Goal: Complete application form

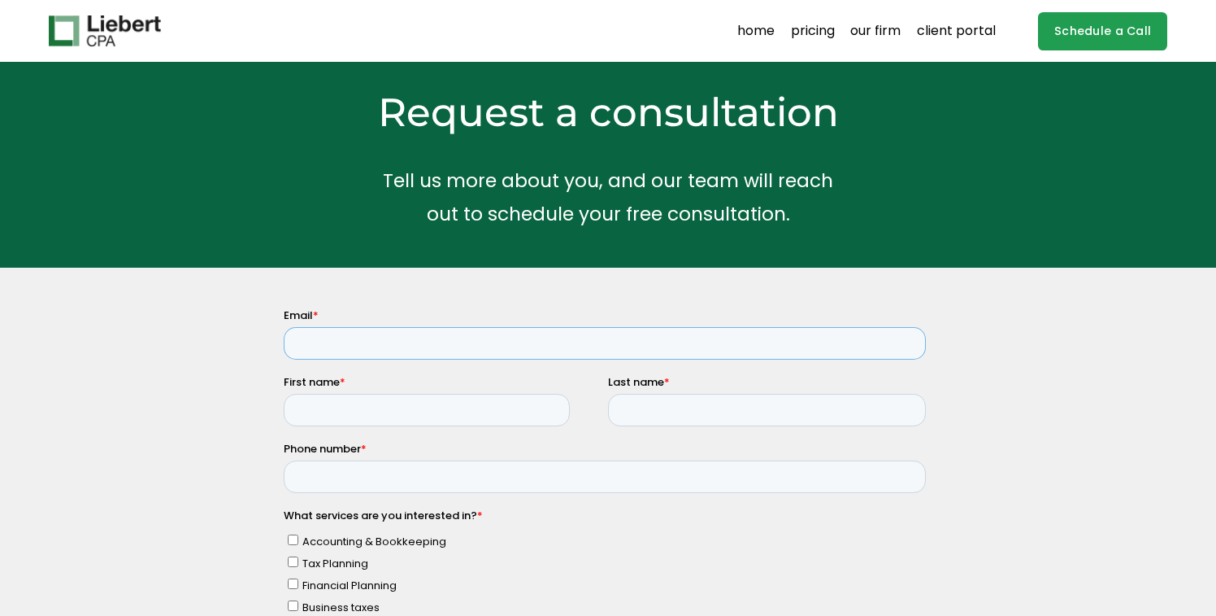
click at [494, 344] on input "Email *" at bounding box center [604, 343] width 642 height 33
type input "shanli.ny@gmail.com"
click at [456, 404] on input "First name *" at bounding box center [426, 410] width 286 height 33
type input "Shan"
click at [685, 412] on input "Last name *" at bounding box center [766, 410] width 318 height 33
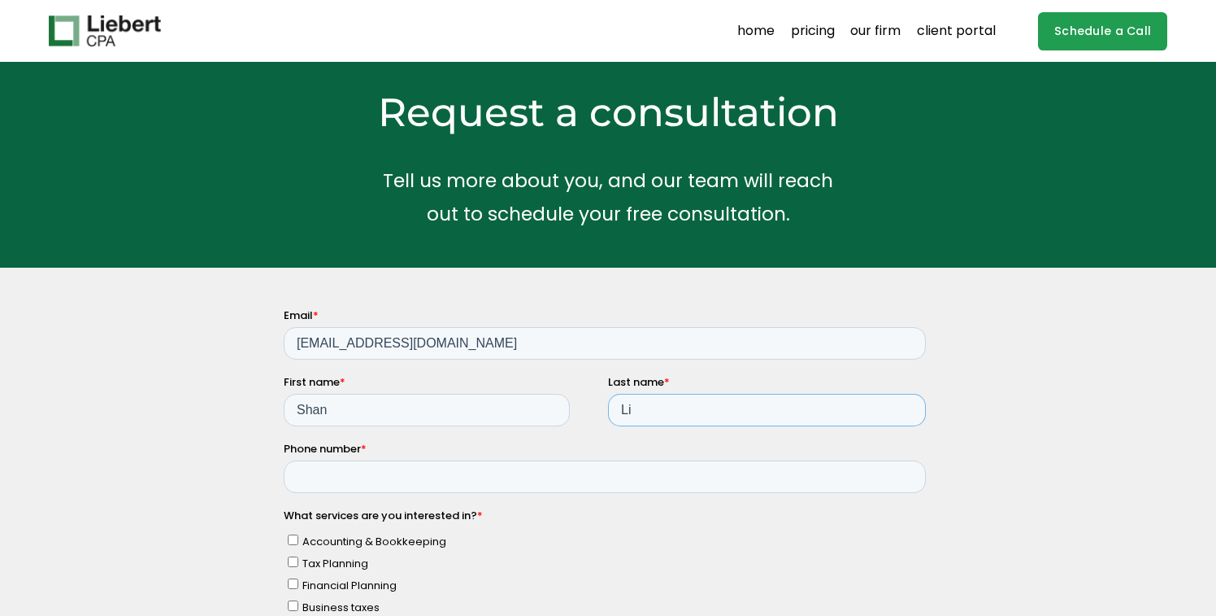
type input "Li"
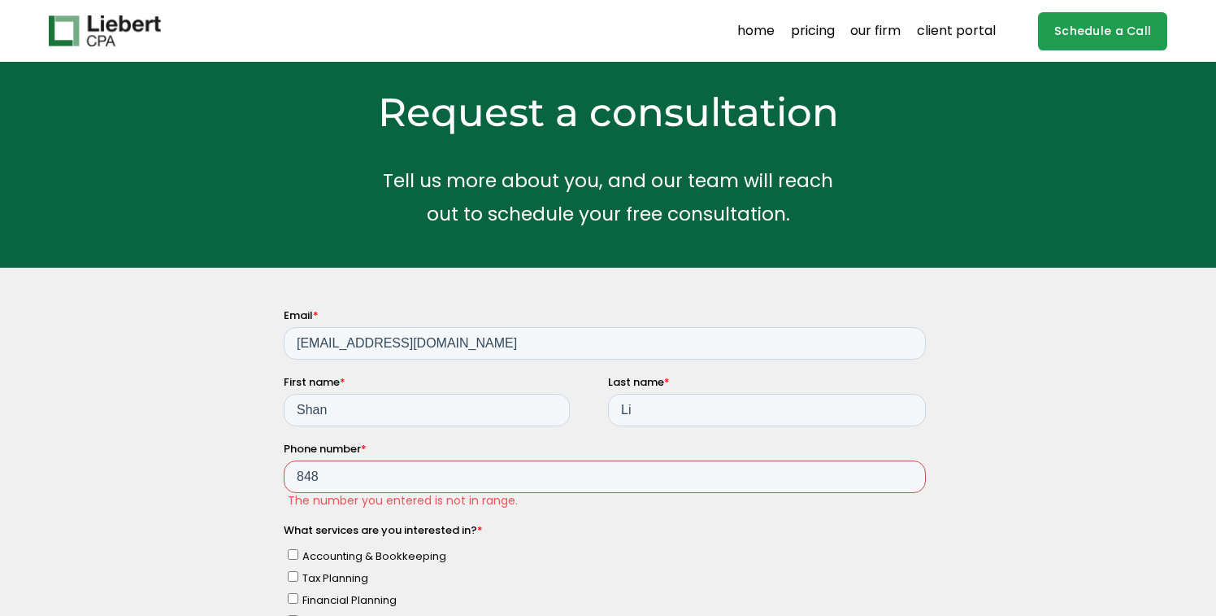
type input "18482280759"
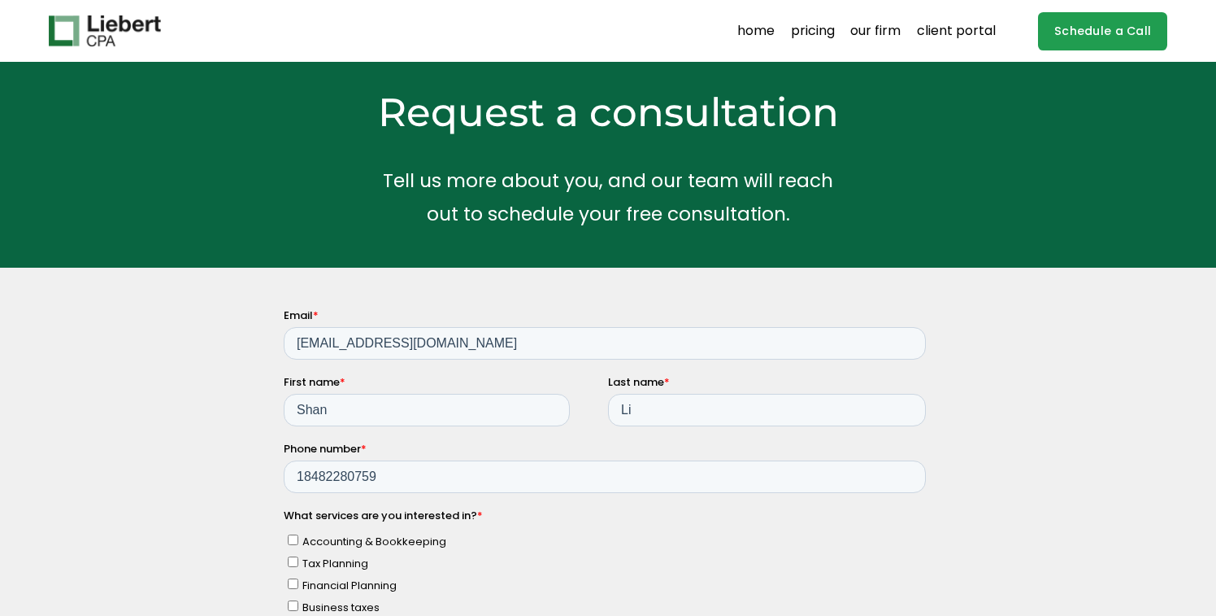
click at [568, 524] on div "What services are you interested in? * Accounting & Bookkeeping Tax Planning Fi…" at bounding box center [607, 582] width 649 height 151
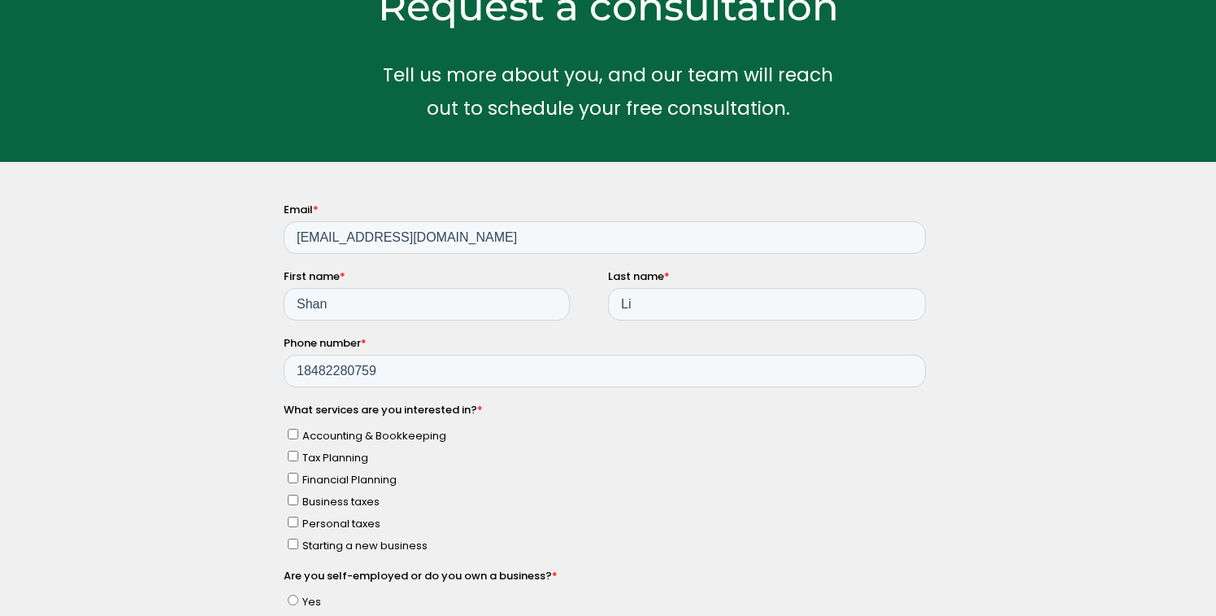
scroll to position [108, 0]
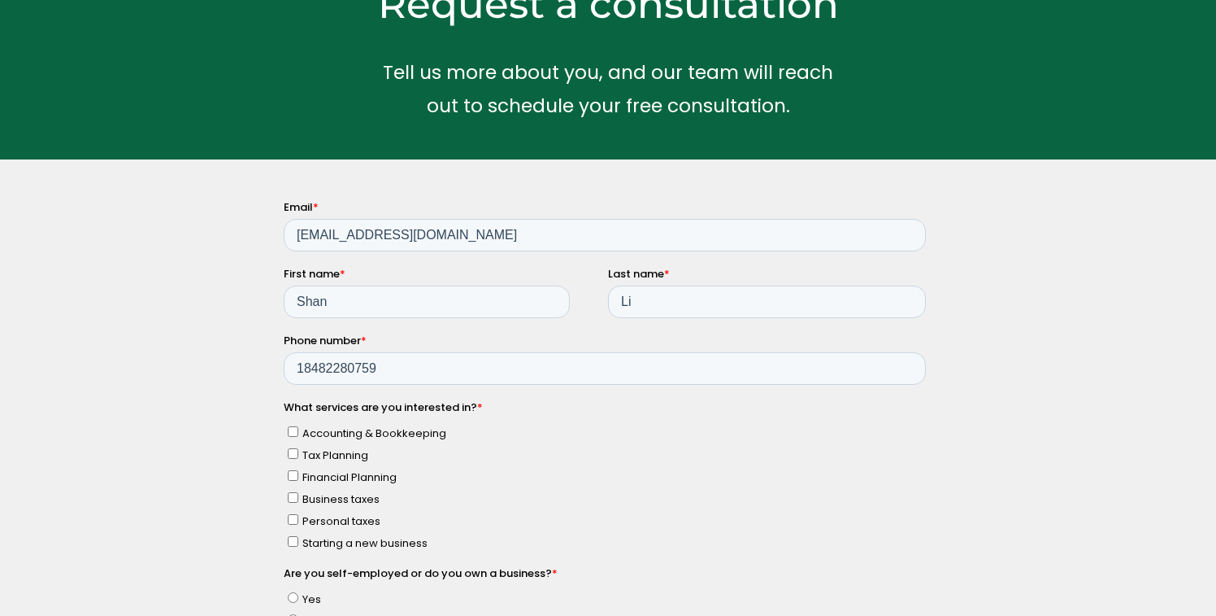
click at [292, 518] on input "Personal taxes" at bounding box center [292, 519] width 11 height 11
checkbox input "true"
click at [309, 457] on span "Tax Planning" at bounding box center [335, 454] width 66 height 15
click at [298, 457] on input "Tax Planning" at bounding box center [292, 453] width 11 height 11
checkbox input "true"
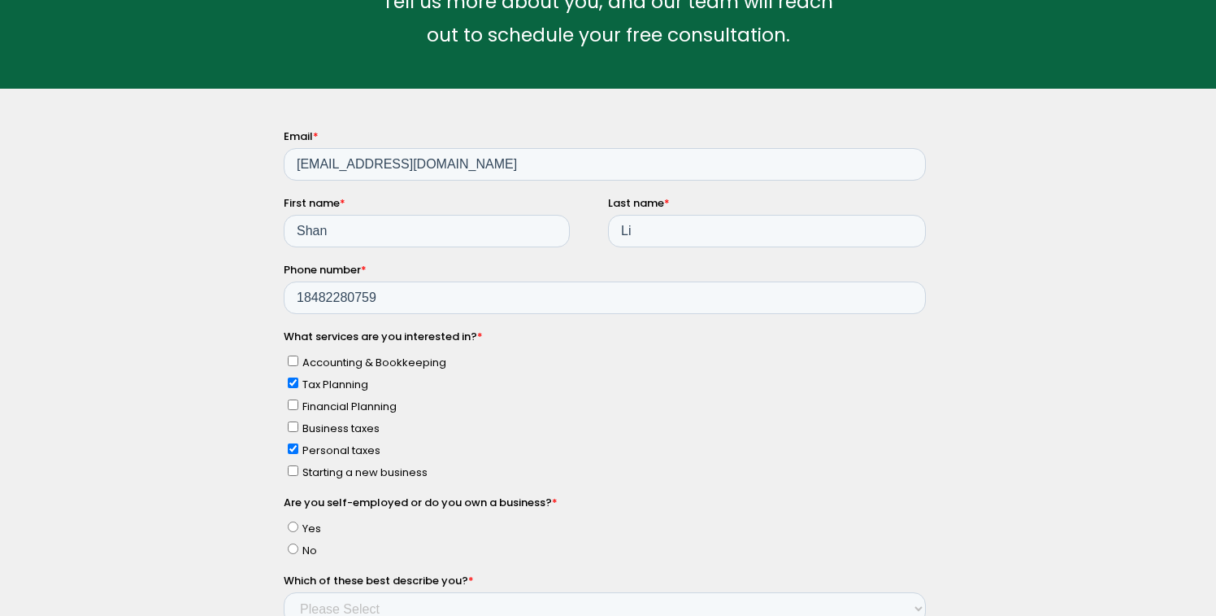
scroll to position [207, 0]
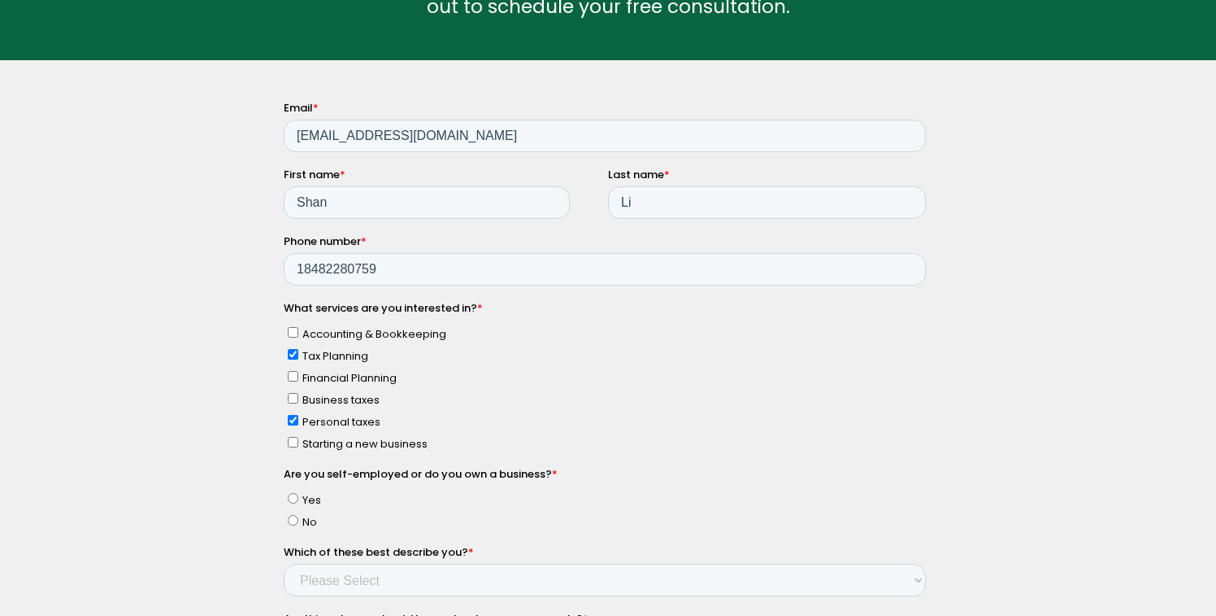
click at [294, 516] on input "No" at bounding box center [292, 520] width 11 height 11
radio input "true"
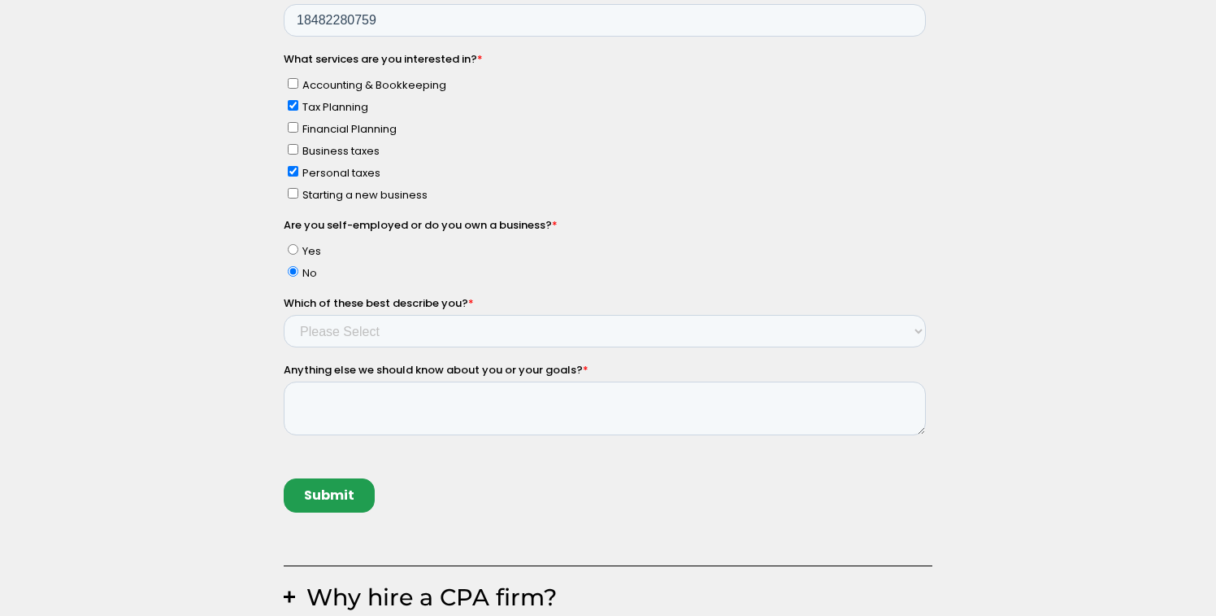
scroll to position [455, 0]
click at [456, 324] on select "Please Select Income < $100k Income between $100k-$250k Income between $250k-$5…" at bounding box center [604, 333] width 642 height 33
select select "Income $1M+"
click at [283, 350] on select "Please Select Income < $100k Income between $100k-$250k Income between $250k-$5…" at bounding box center [604, 333] width 642 height 33
click at [420, 502] on div "Submit" at bounding box center [607, 498] width 649 height 62
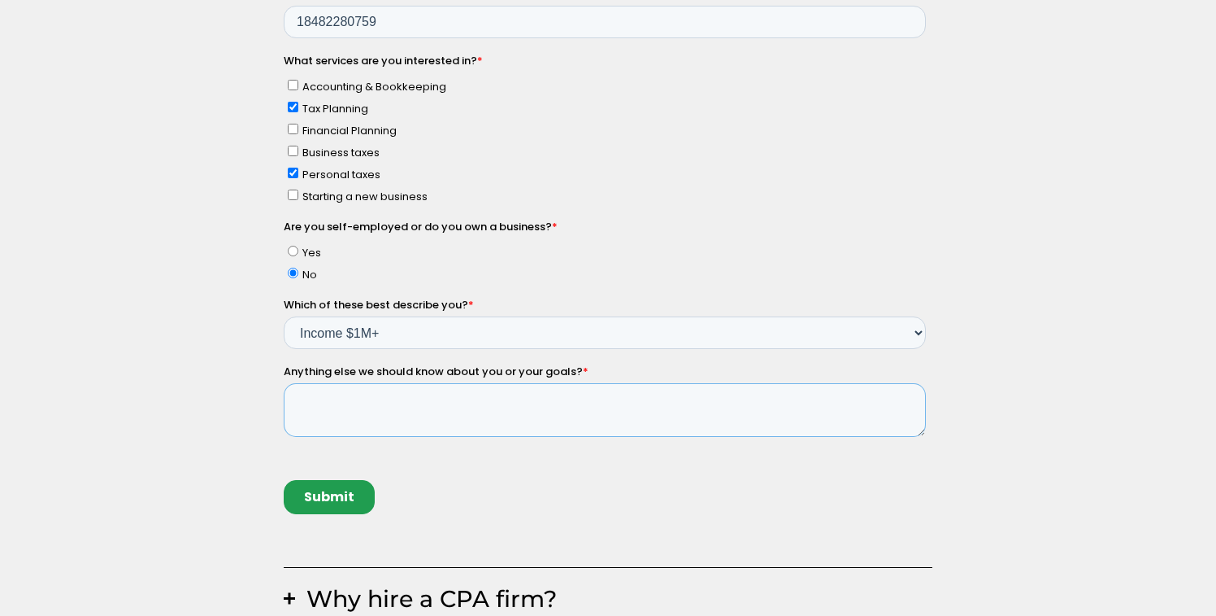
click at [450, 401] on textarea "Anything else we should know about you or your goals? *" at bounding box center [604, 411] width 642 height 54
drag, startPoint x: 661, startPoint y: 399, endPoint x: 285, endPoint y: 400, distance: 376.5
click at [285, 400] on textarea "We would like to discuss some tax information for our family." at bounding box center [604, 411] width 642 height 54
click at [759, 415] on textarea "We would like to discuss some tax information for our family." at bounding box center [604, 411] width 642 height 54
drag, startPoint x: 689, startPoint y: 407, endPoint x: 285, endPoint y: 393, distance: 404.4
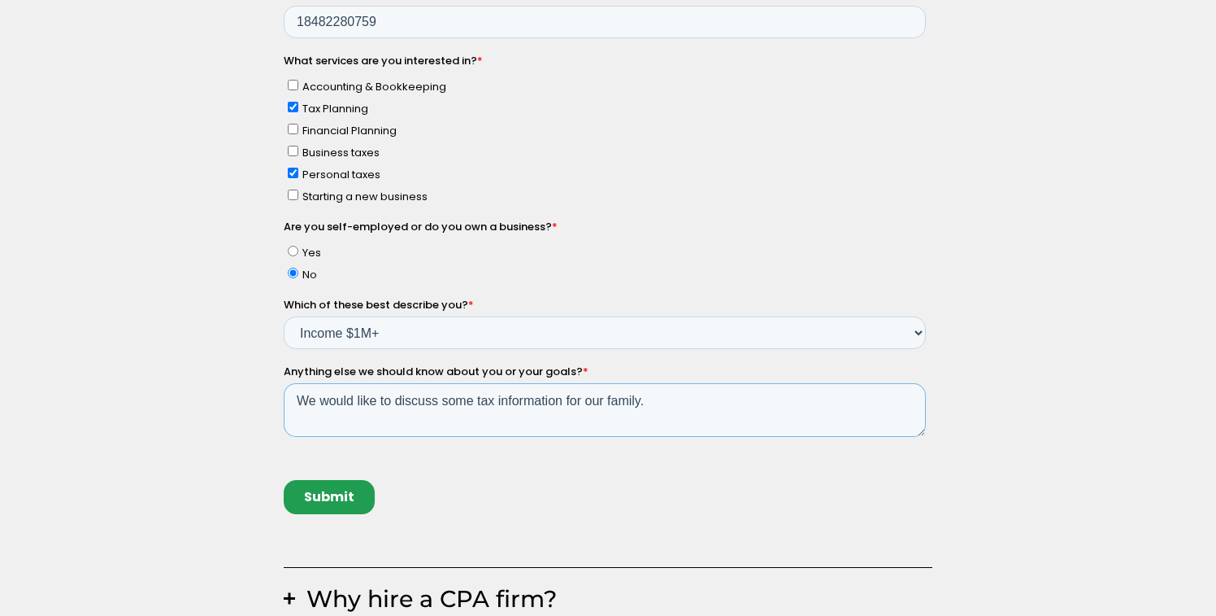
click at [285, 393] on textarea "We would like to discuss some tax information for our family." at bounding box center [604, 411] width 642 height 54
paste textarea "’d like to schedule a time to review our current tax situation and get a cleare…"
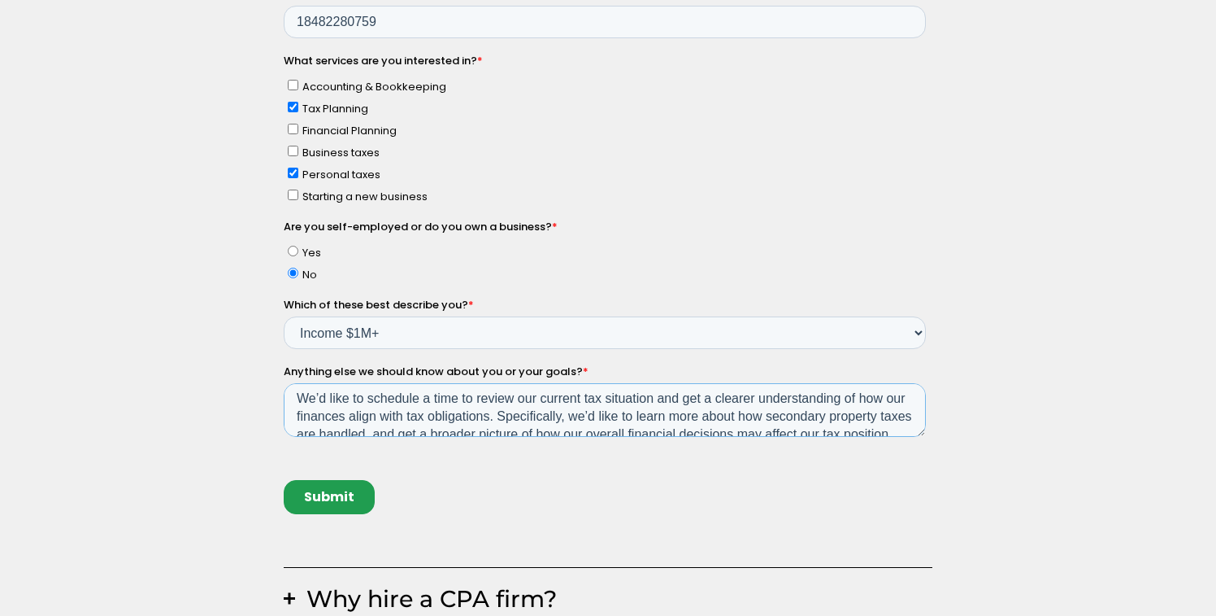
scroll to position [0, 0]
drag, startPoint x: 759, startPoint y: 398, endPoint x: 707, endPoint y: 398, distance: 51.2
click at [707, 398] on textarea "We’d like to schedule a time to review our current tax situation and get a clea…" at bounding box center [604, 411] width 642 height 54
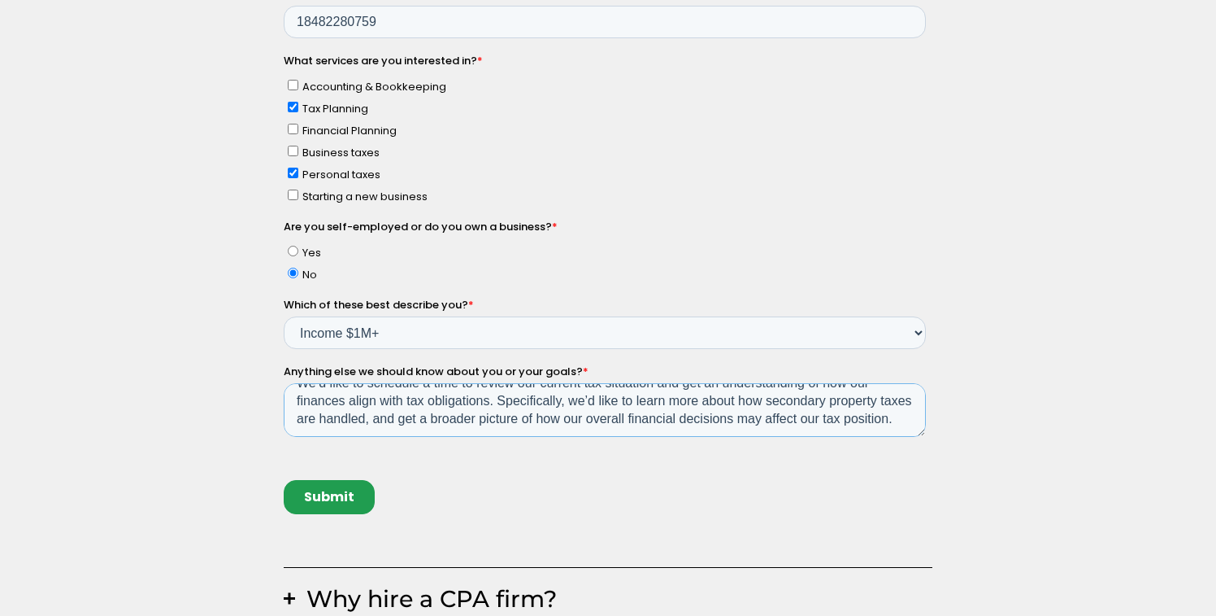
drag, startPoint x: 601, startPoint y: 397, endPoint x: 501, endPoint y: 398, distance: 100.0
click at [501, 398] on textarea "We’d like to schedule a time to review our current tax situation and get an und…" at bounding box center [604, 411] width 642 height 54
click at [585, 401] on textarea "We’d like to schedule a time to review our current tax situation and get an und…" at bounding box center [604, 411] width 642 height 54
click at [732, 395] on textarea "We’d like to schedule a time to review our current tax situation and get an und…" at bounding box center [604, 411] width 642 height 54
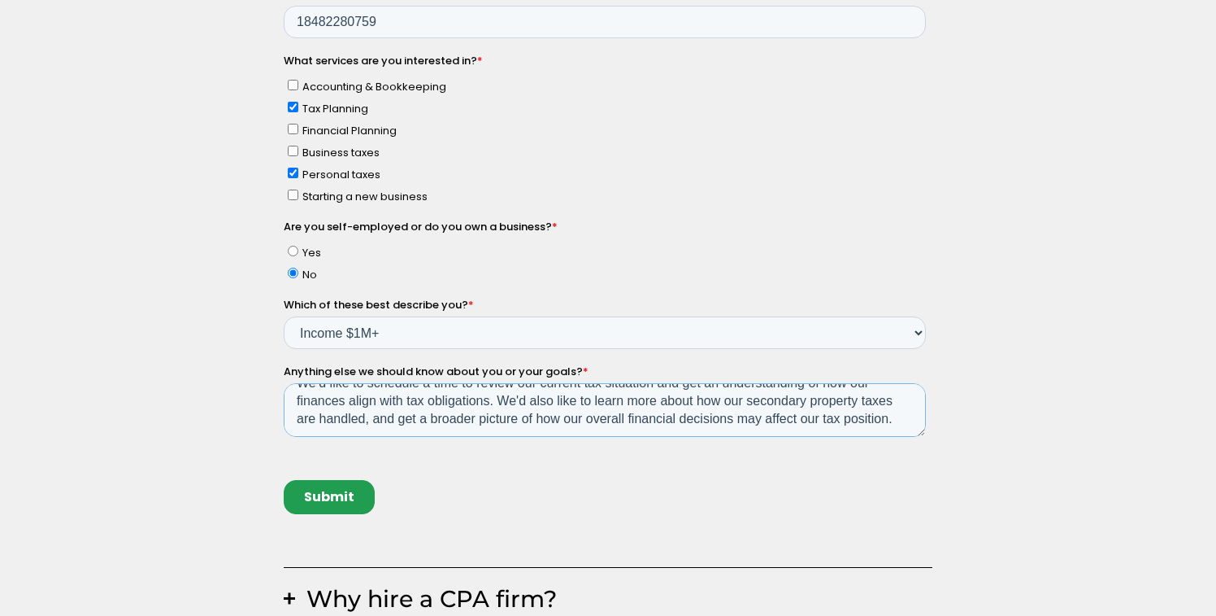
drag, startPoint x: 416, startPoint y: 417, endPoint x: 368, endPoint y: 417, distance: 48.8
click at [368, 417] on textarea "We’d like to schedule a time to review our current tax situation and get an und…" at bounding box center [604, 411] width 642 height 54
drag, startPoint x: 424, startPoint y: 419, endPoint x: 371, endPoint y: 416, distance: 52.9
click at [371, 416] on textarea "We’d like to schedule a time to review our current tax situation and get an und…" at bounding box center [604, 411] width 642 height 54
click at [891, 417] on textarea "We’d like to schedule a time to review our current tax situation and get an und…" at bounding box center [604, 411] width 642 height 54
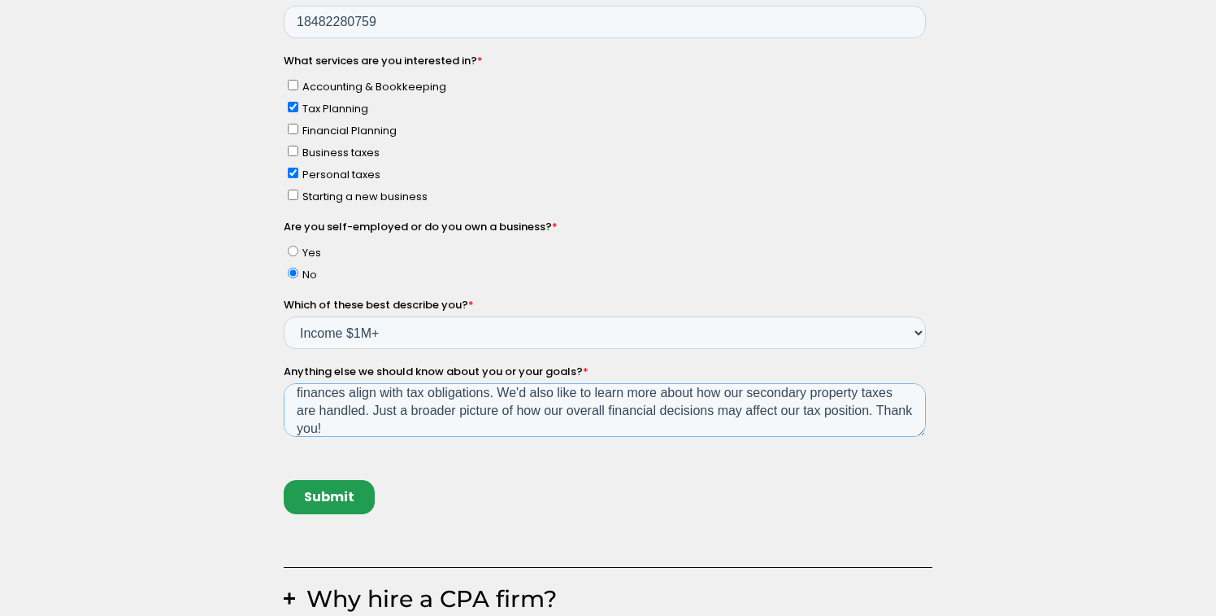
scroll to position [19, 0]
click at [722, 415] on textarea "We’d like to schedule a time to review our current tax situation and get an und…" at bounding box center [604, 411] width 642 height 54
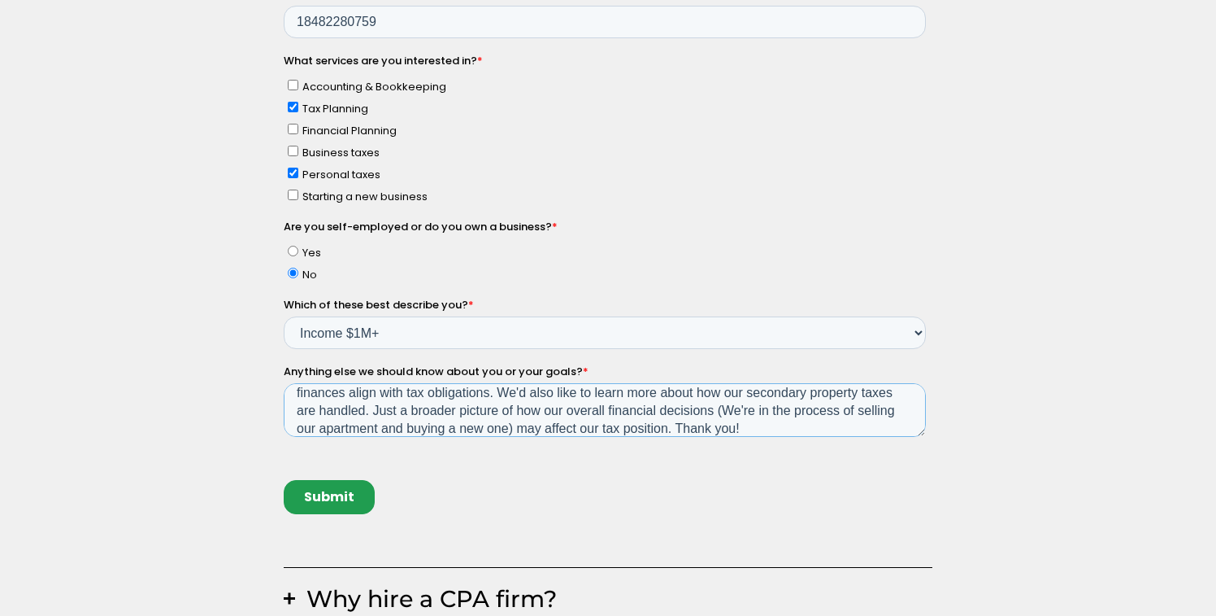
scroll to position [36, 0]
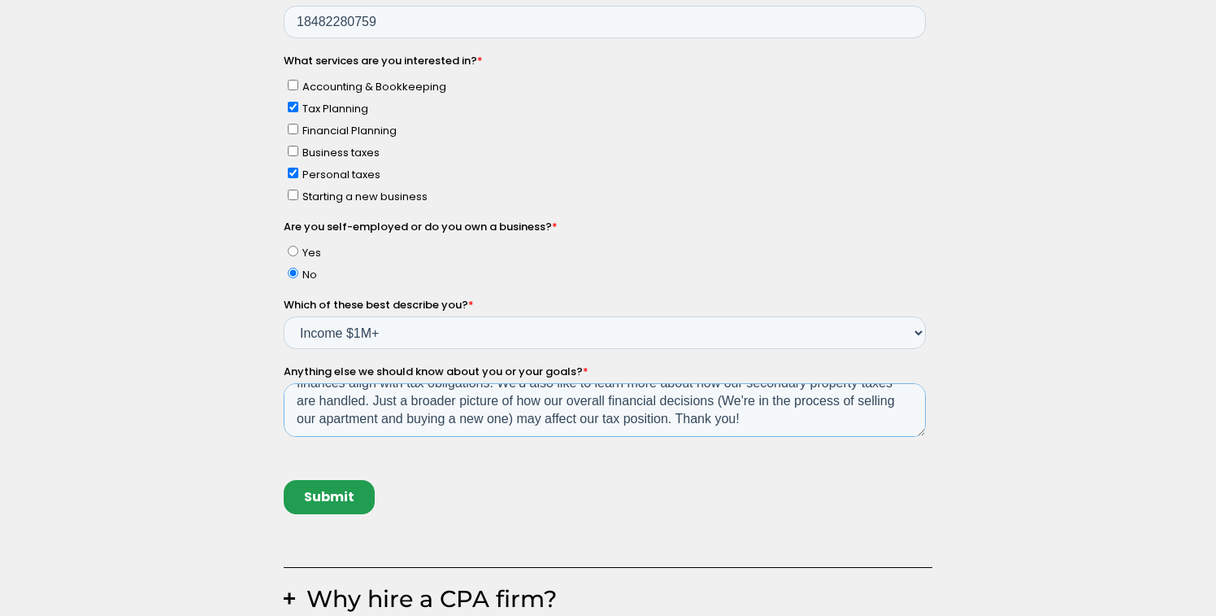
type textarea "We’d like to schedule a time to review our current tax situation and get an und…"
click at [324, 493] on input "Submit" at bounding box center [328, 498] width 91 height 34
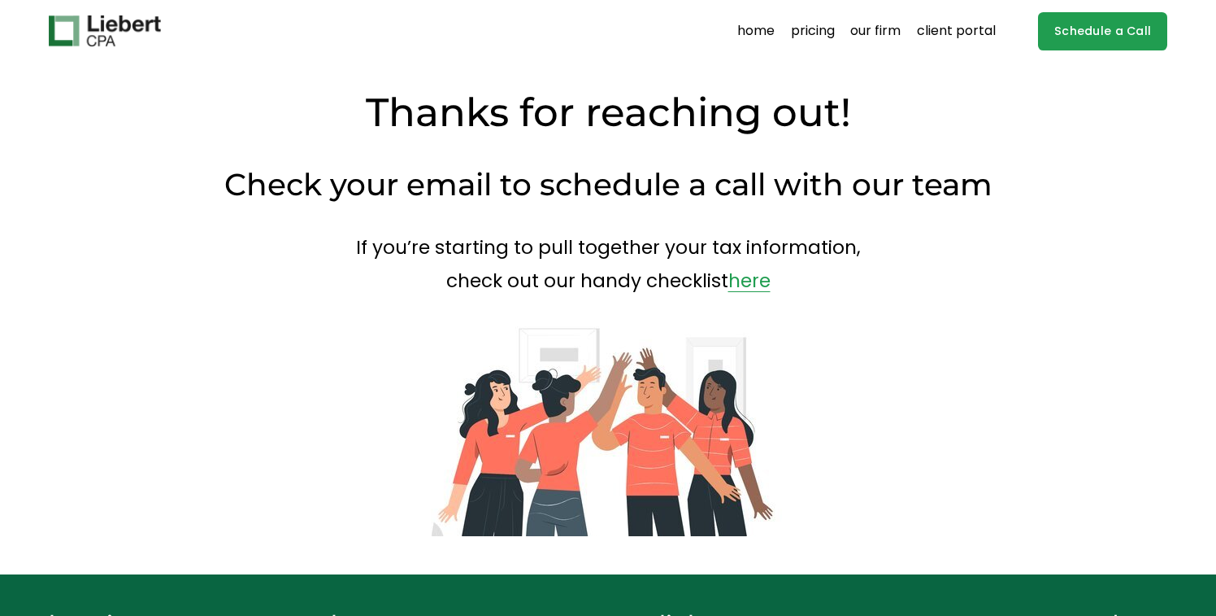
click at [820, 30] on link "pricing" at bounding box center [813, 31] width 44 height 26
